Goal: Information Seeking & Learning: Learn about a topic

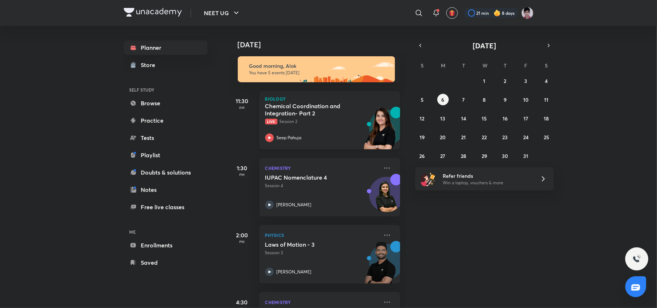
click at [304, 125] on div "Chemical Coordination and Integration- Part 2 Live Session 2 Seep Pahuja" at bounding box center [321, 123] width 113 height 40
